Goal: Task Accomplishment & Management: Use online tool/utility

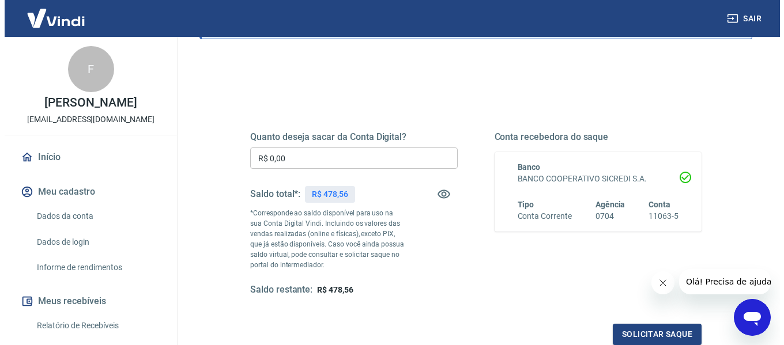
scroll to position [115, 0]
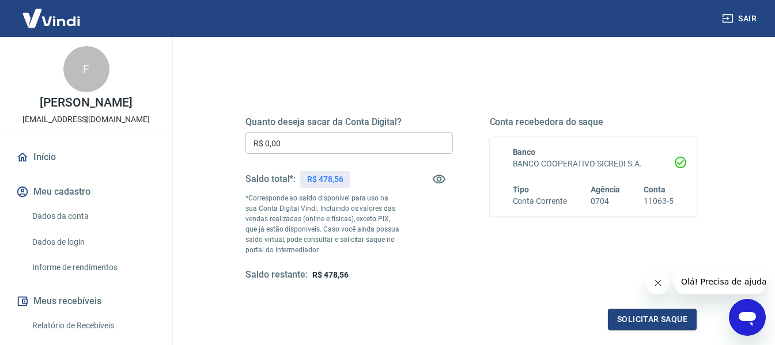
click at [307, 146] on input "R$ 0,00" at bounding box center [349, 143] width 207 height 21
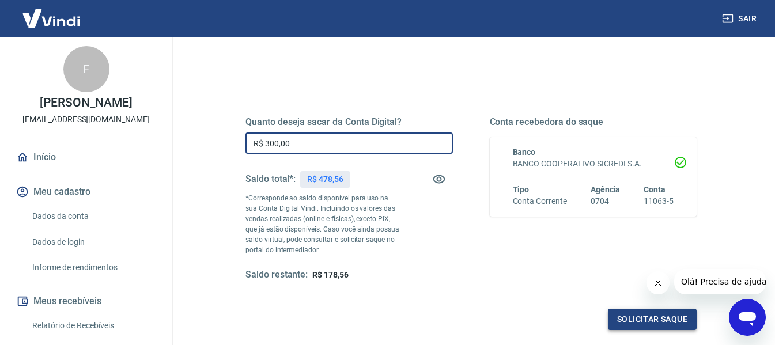
type input "R$ 300,00"
click at [636, 315] on button "Solicitar saque" at bounding box center [652, 319] width 89 height 21
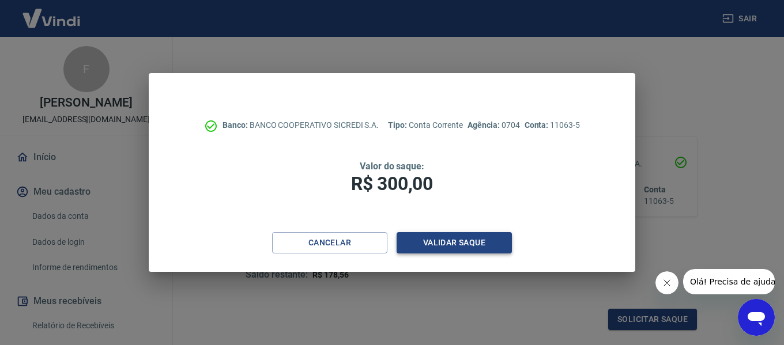
click at [438, 245] on button "Validar saque" at bounding box center [454, 242] width 115 height 21
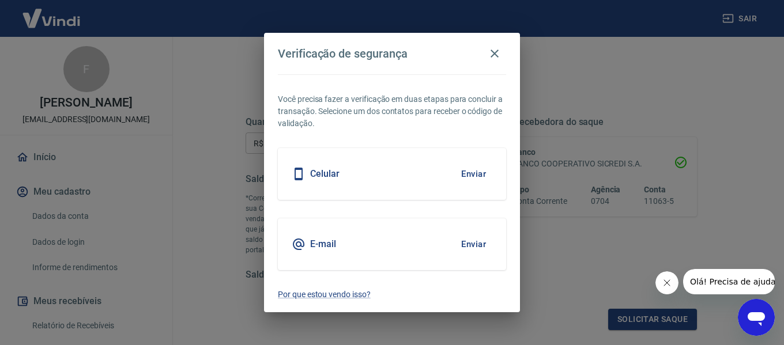
click at [419, 252] on div "E-mail Enviar" at bounding box center [392, 244] width 228 height 52
click at [475, 245] on button "Enviar" at bounding box center [473, 244] width 37 height 24
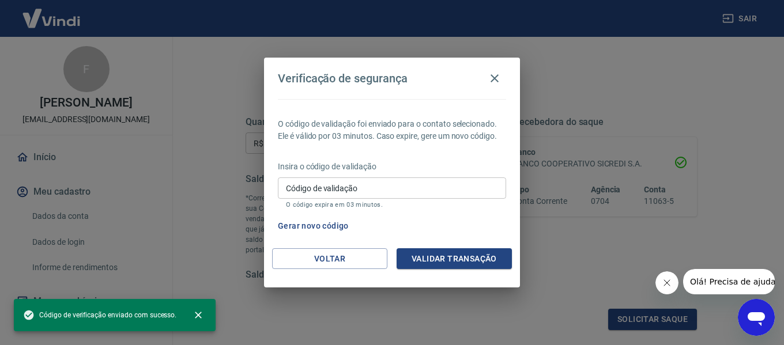
click at [328, 183] on input "Código de validação" at bounding box center [392, 188] width 228 height 21
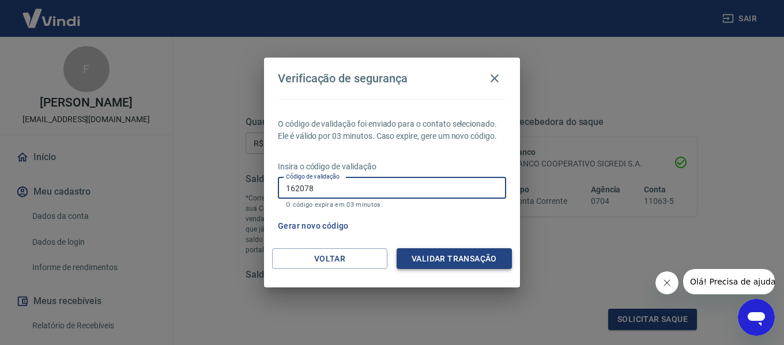
type input "162078"
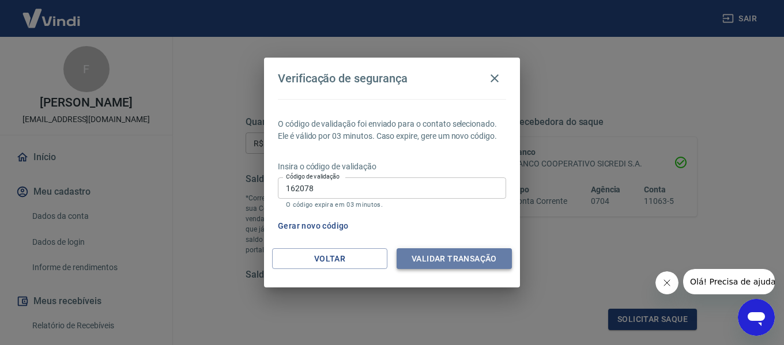
click at [446, 261] on button "Validar transação" at bounding box center [454, 258] width 115 height 21
